Goal: Task Accomplishment & Management: Complete application form

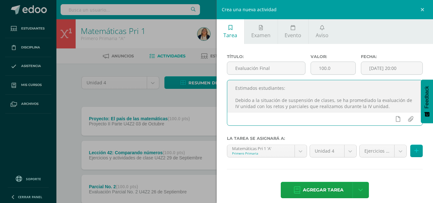
click at [262, 106] on textarea "Estimados estudiantes: Debido a la situación de suspensión de clases, se ha pro…" at bounding box center [324, 96] width 195 height 32
click at [364, 105] on textarea "Estimados estudiantes: Debido a la situación de suspensión de clases, se ha pro…" at bounding box center [324, 96] width 195 height 32
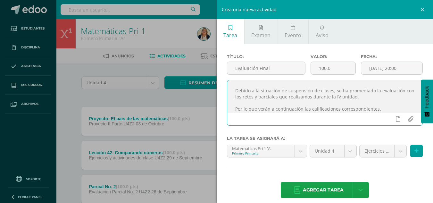
type textarea "Estimados estudiantes: Debido a la situación de suspensión de clases, se ha pro…"
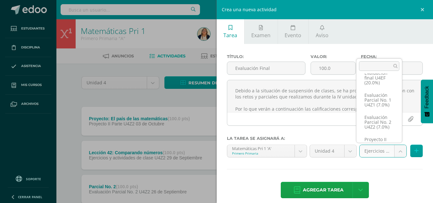
scroll to position [62, 0]
select select "30667"
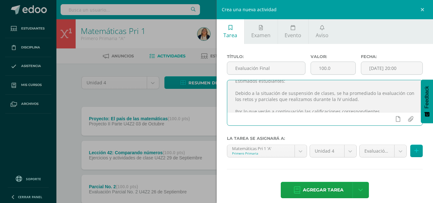
scroll to position [14, 0]
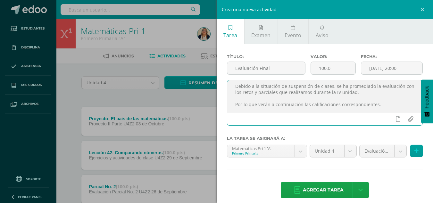
drag, startPoint x: 233, startPoint y: 89, endPoint x: 389, endPoint y: 110, distance: 157.2
click at [389, 110] on textarea "Estimados estudiantes: Debido a la situación de suspensión de clases, se ha pro…" at bounding box center [324, 96] width 195 height 32
click at [319, 190] on span "Agregar tarea" at bounding box center [323, 190] width 41 height 16
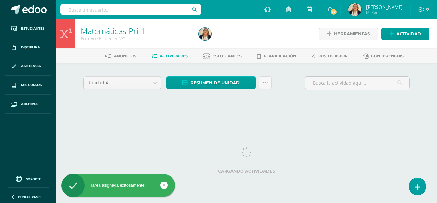
click at [402, 37] on span "Actividad" at bounding box center [409, 34] width 25 height 12
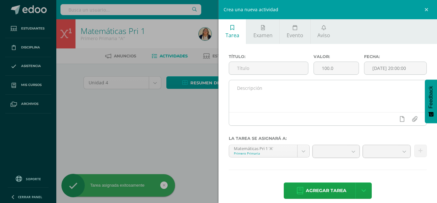
click at [311, 92] on textarea at bounding box center [328, 96] width 198 height 32
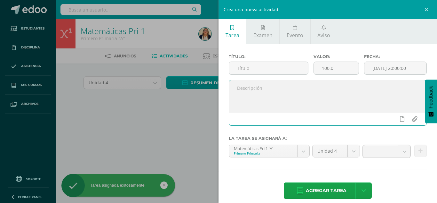
paste textarea "Debido a la situación de suspensión de clases, se ha promediado la evaluación c…"
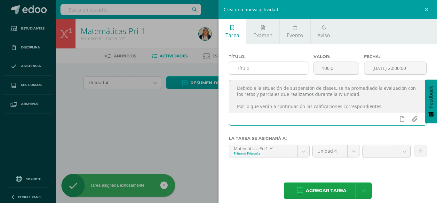
type textarea "Debido a la situación de suspensión de clases, se ha promediado la evaluación c…"
click at [259, 67] on input "text" at bounding box center [268, 68] width 79 height 12
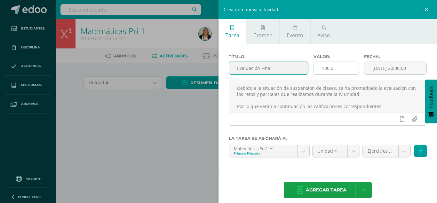
type input "Evaluación Final"
click at [329, 69] on input "100.0" at bounding box center [336, 68] width 45 height 12
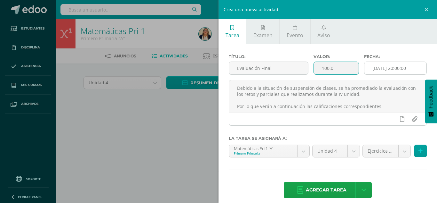
click at [375, 71] on input "2025-10-10 20:00:00" at bounding box center [396, 68] width 62 height 12
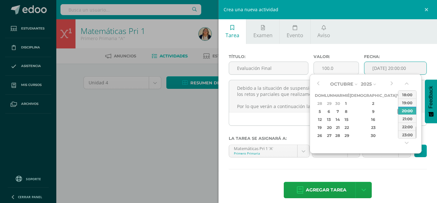
click at [398, 112] on div "10" at bounding box center [401, 111] width 6 height 7
type input "2025-10-10 20:00"
click at [424, 52] on div "Título: Evaluación Final Valor: 100.0 Fecha: 2025-10-10 20:00 Debido a la situa…" at bounding box center [328, 127] width 219 height 166
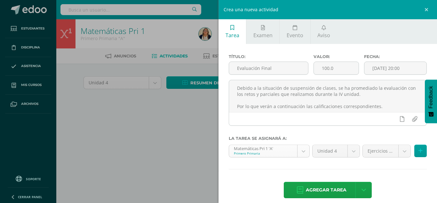
click at [301, 119] on body "Tarea asignada exitosamente Estudiantes Disciplina Asistencia Mis cursos Archiv…" at bounding box center [218, 59] width 437 height 119
select select "19525"
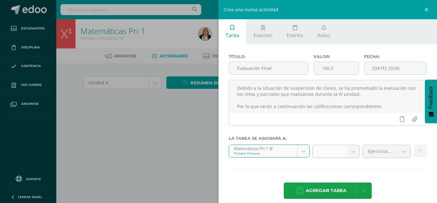
click at [350, 152] on b at bounding box center [354, 151] width 12 height 12
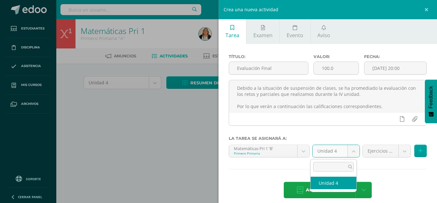
click at [350, 119] on body "Tarea asignada exitosamente Estudiantes Disciplina Asistencia Mis cursos Archiv…" at bounding box center [218, 59] width 437 height 119
select select "19532"
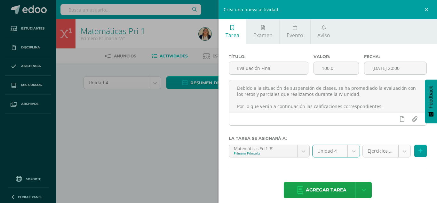
click at [399, 119] on body "Tarea asignada exitosamente Estudiantes Disciplina Asistencia Mis cursos Archiv…" at bounding box center [218, 59] width 437 height 119
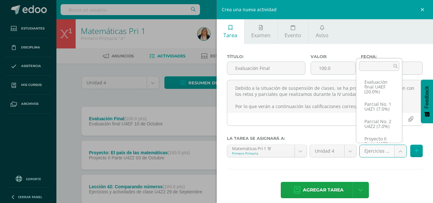
scroll to position [58, 0]
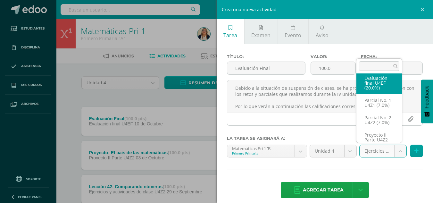
select select "30658"
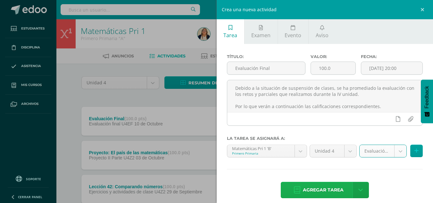
click at [312, 190] on span "Agregar tarea" at bounding box center [323, 190] width 41 height 16
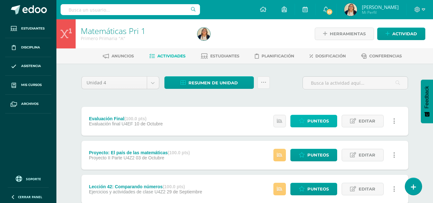
click at [314, 123] on span "Punteos" at bounding box center [317, 121] width 21 height 12
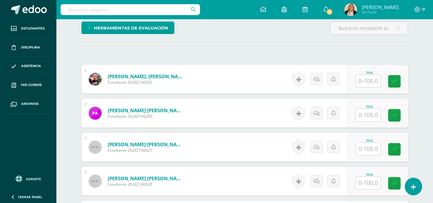
scroll to position [181, 0]
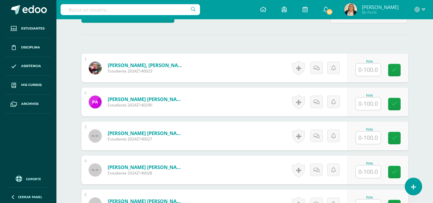
drag, startPoint x: 435, startPoint y: 25, endPoint x: 437, endPoint y: 96, distance: 71.1
click at [369, 72] on input "text" at bounding box center [367, 69] width 25 height 12
click at [366, 72] on input "text" at bounding box center [367, 69] width 25 height 12
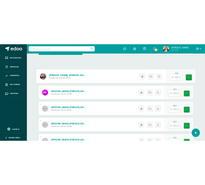
scroll to position [202, 0]
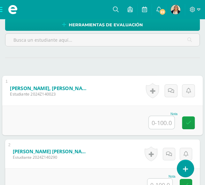
click at [154, 126] on input "text" at bounding box center [162, 122] width 26 height 13
click at [151, 117] on input "text" at bounding box center [162, 122] width 26 height 13
type input "97"
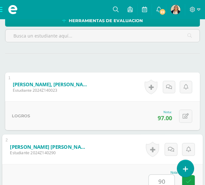
type input "90"
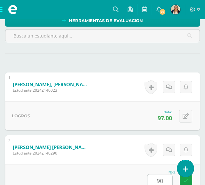
scroll to position [355, 0]
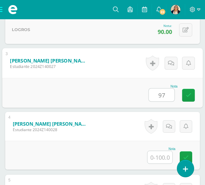
type input "97"
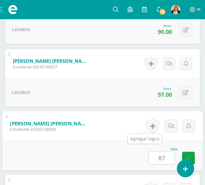
type input "87"
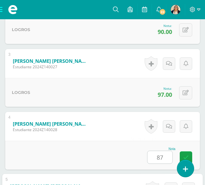
scroll to position [481, 0]
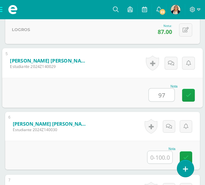
type input "97"
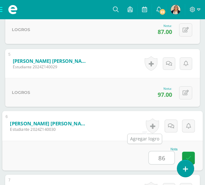
type input "86"
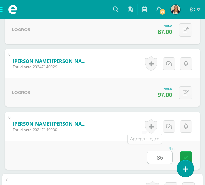
scroll to position [606, 0]
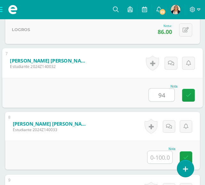
type input "94"
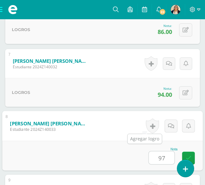
type input "97"
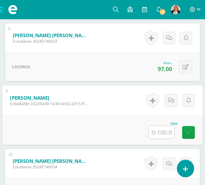
scroll to position [702, 0]
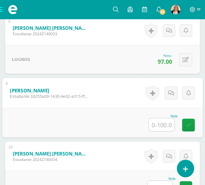
click at [161, 119] on input "text" at bounding box center [162, 124] width 26 height 13
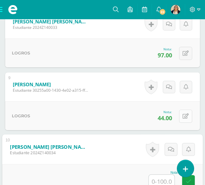
click at [179, 117] on button at bounding box center [185, 116] width 13 height 13
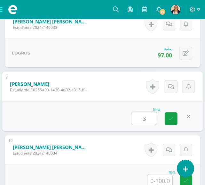
type input "38"
click at [168, 116] on icon at bounding box center [171, 118] width 6 height 5
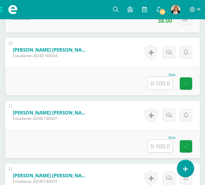
scroll to position [808, 0]
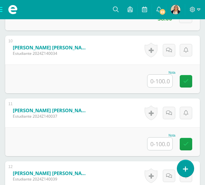
click at [157, 78] on input "text" at bounding box center [160, 81] width 25 height 12
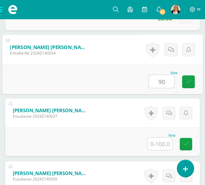
type input "90"
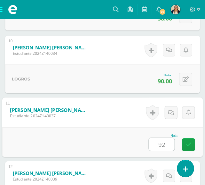
type input "92"
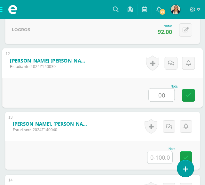
type input "00"
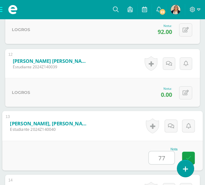
type input "77"
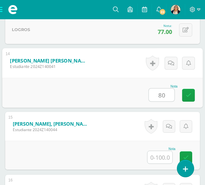
type input "80"
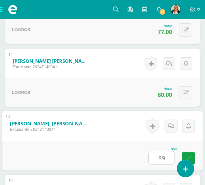
type input "89"
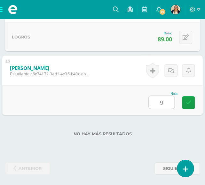
type input "97"
click at [186, 101] on icon at bounding box center [189, 102] width 6 height 5
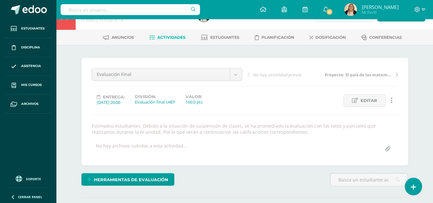
scroll to position [0, 0]
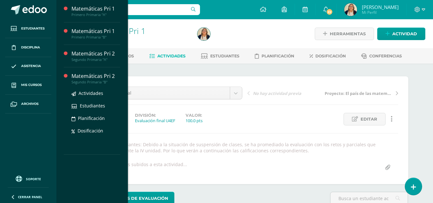
click at [83, 77] on div "Matemáticas Pri 2" at bounding box center [95, 75] width 49 height 7
click at [30, 86] on span "Mis cursos" at bounding box center [31, 84] width 20 height 5
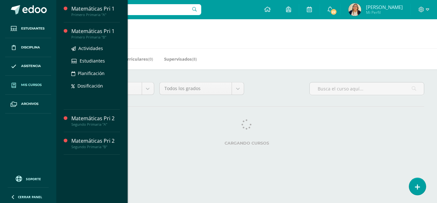
click at [86, 35] on div "Primero Primaria "B"" at bounding box center [95, 37] width 49 height 4
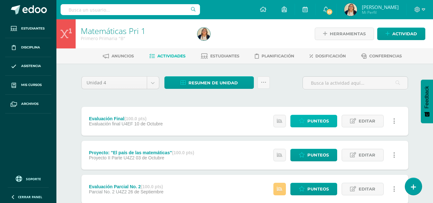
click at [313, 118] on span "Punteos" at bounding box center [317, 121] width 21 height 12
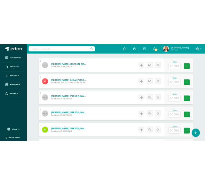
scroll to position [207, 0]
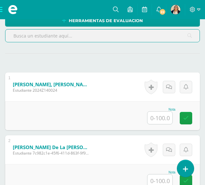
click at [157, 113] on input "text" at bounding box center [160, 117] width 25 height 12
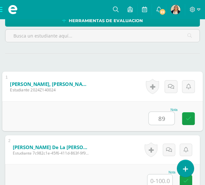
type input "89"
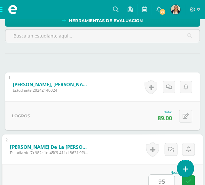
type input "95"
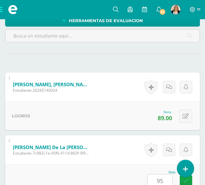
scroll to position [349, 0]
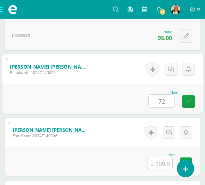
type input "72"
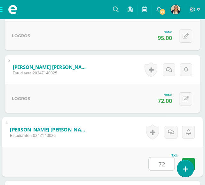
type input "72"
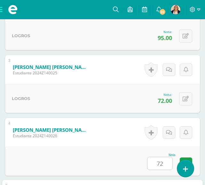
scroll to position [475, 0]
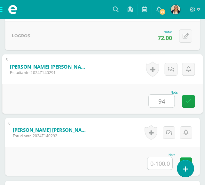
type input "94"
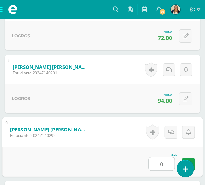
type input "0"
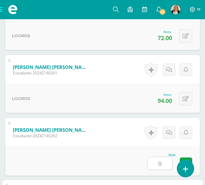
scroll to position [600, 0]
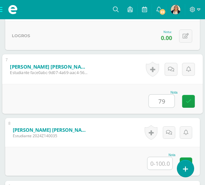
type input "79"
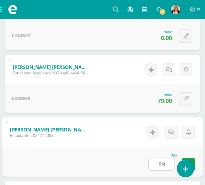
type input "89"
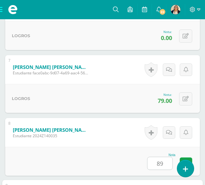
scroll to position [726, 0]
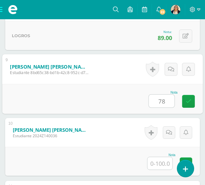
type input "78"
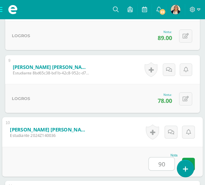
type input "90"
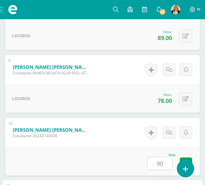
scroll to position [851, 0]
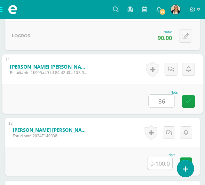
type input "86"
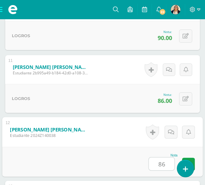
type input "86"
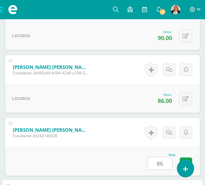
scroll to position [977, 0]
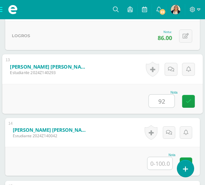
type input "92"
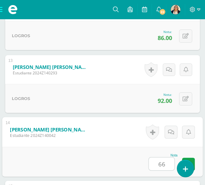
type input "66"
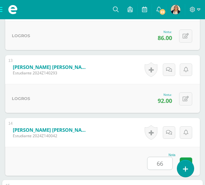
scroll to position [1096, 0]
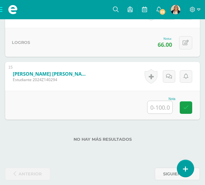
click at [150, 101] on input "text" at bounding box center [160, 107] width 25 height 12
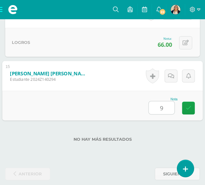
type input "90"
click at [183, 102] on link at bounding box center [188, 108] width 13 height 13
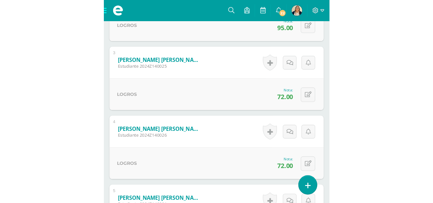
scroll to position [0, 0]
